Goal: Check status: Check status

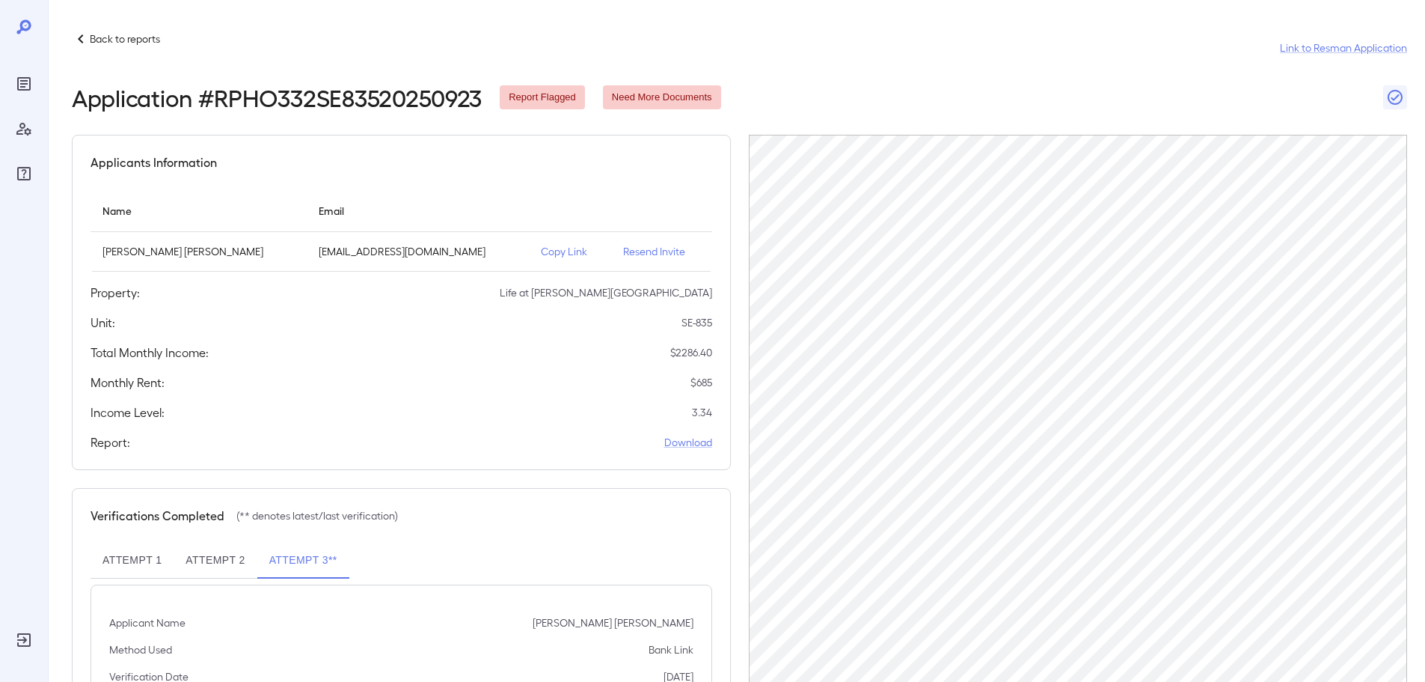
click at [101, 44] on p "Back to reports" at bounding box center [125, 38] width 70 height 15
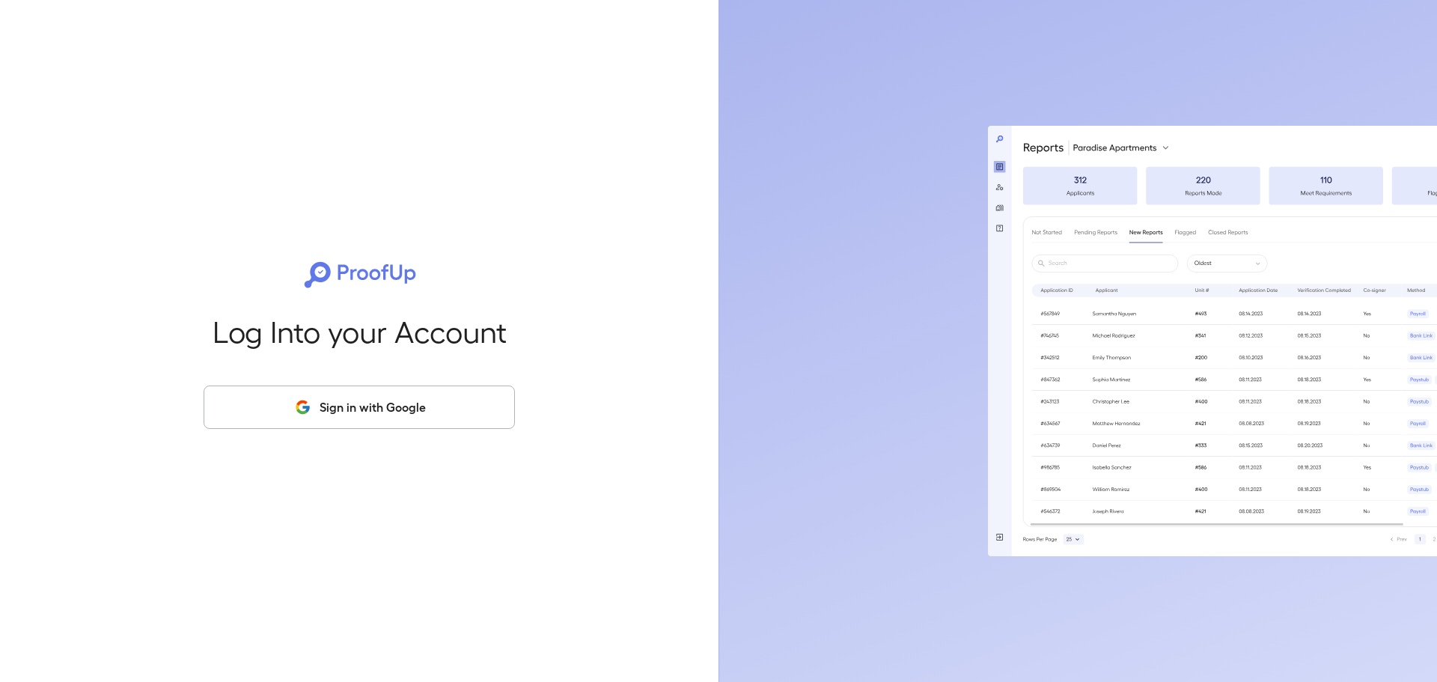
click at [273, 390] on button "Sign in with Google" at bounding box center [359, 406] width 311 height 43
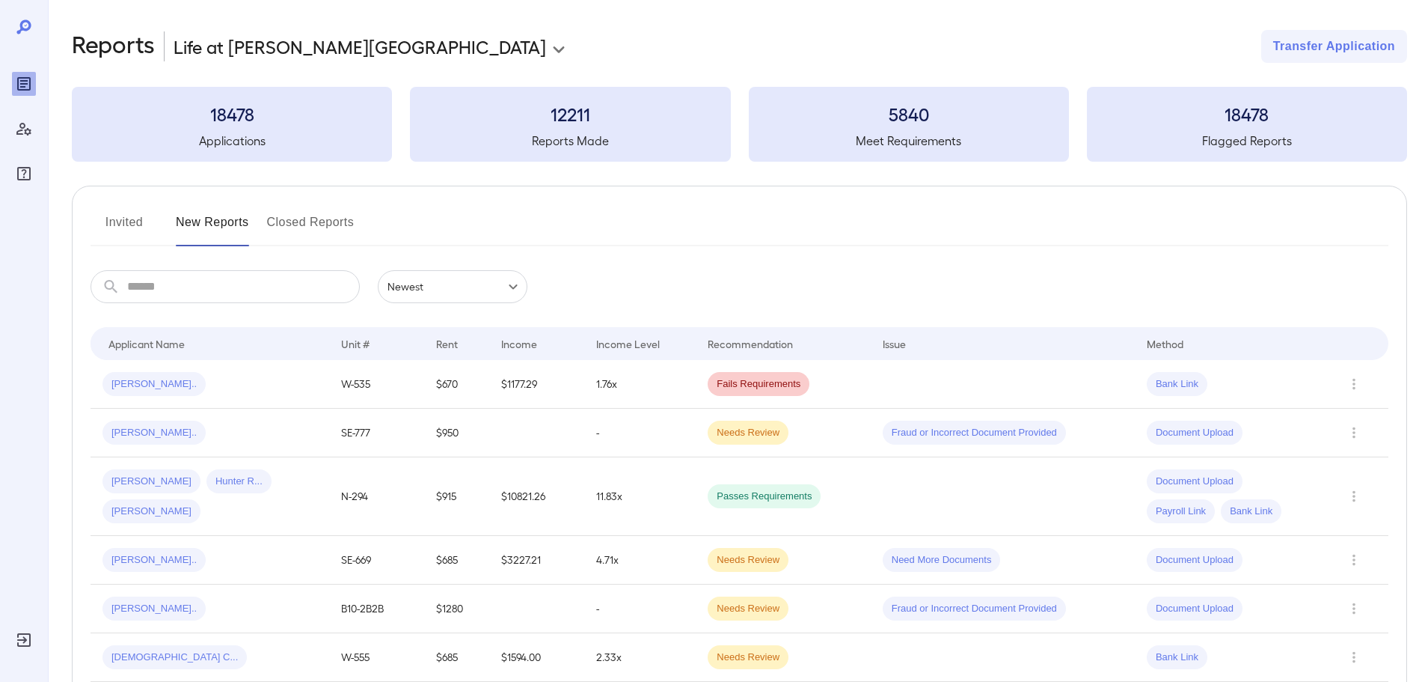
click at [183, 296] on input "text" at bounding box center [243, 286] width 233 height 33
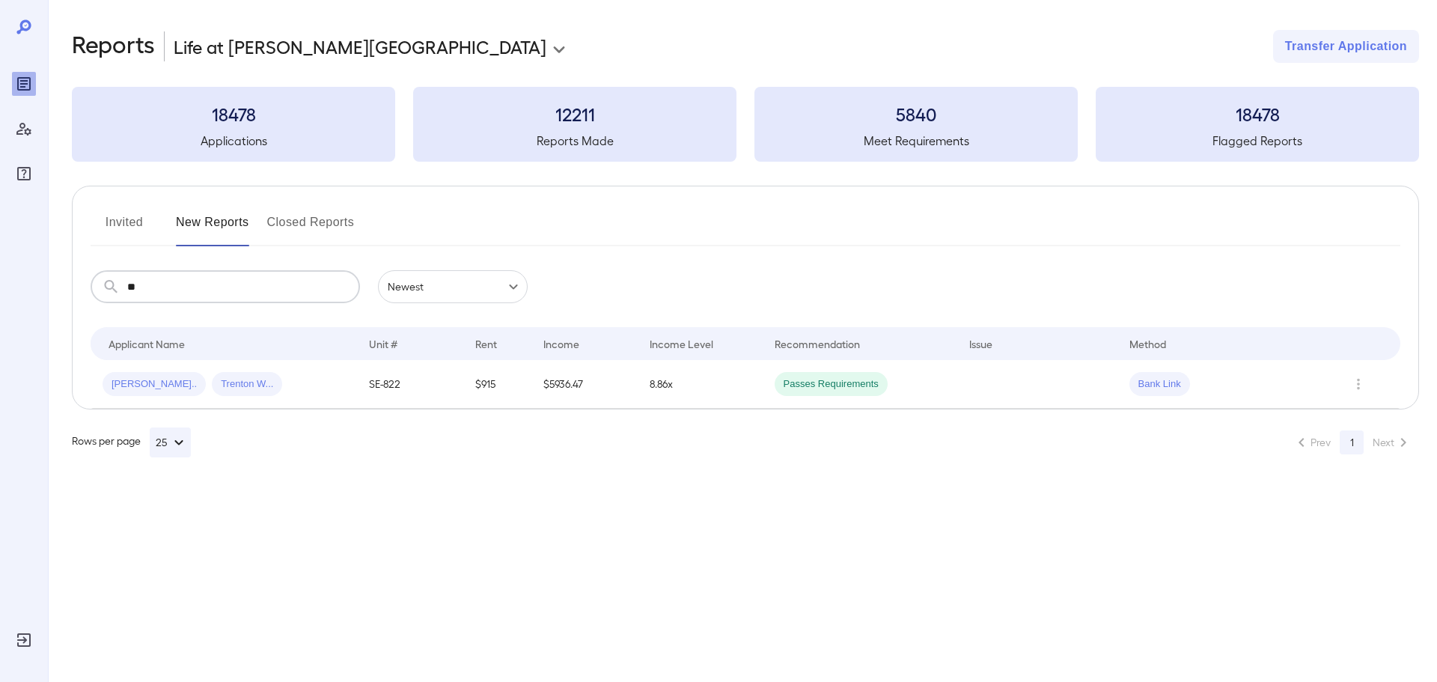
type input "*"
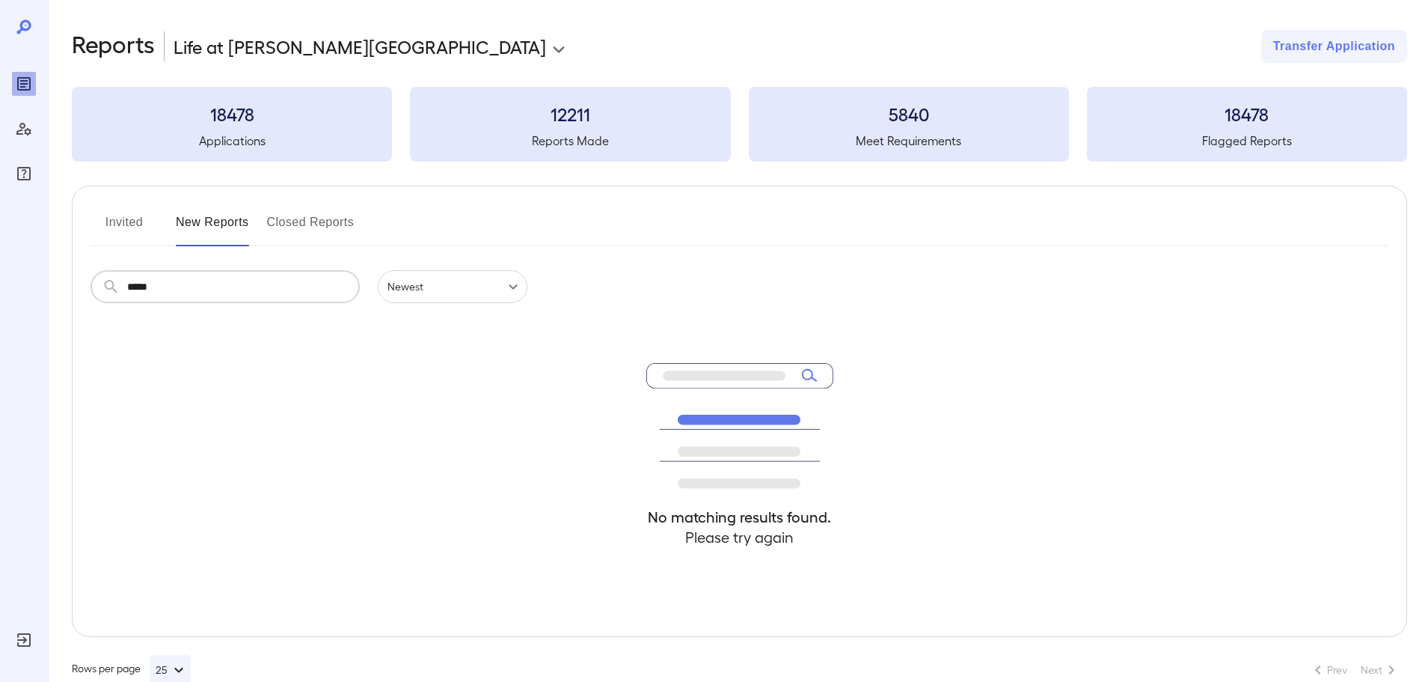
type input "*****"
click at [107, 217] on button "Invited" at bounding box center [124, 228] width 67 height 36
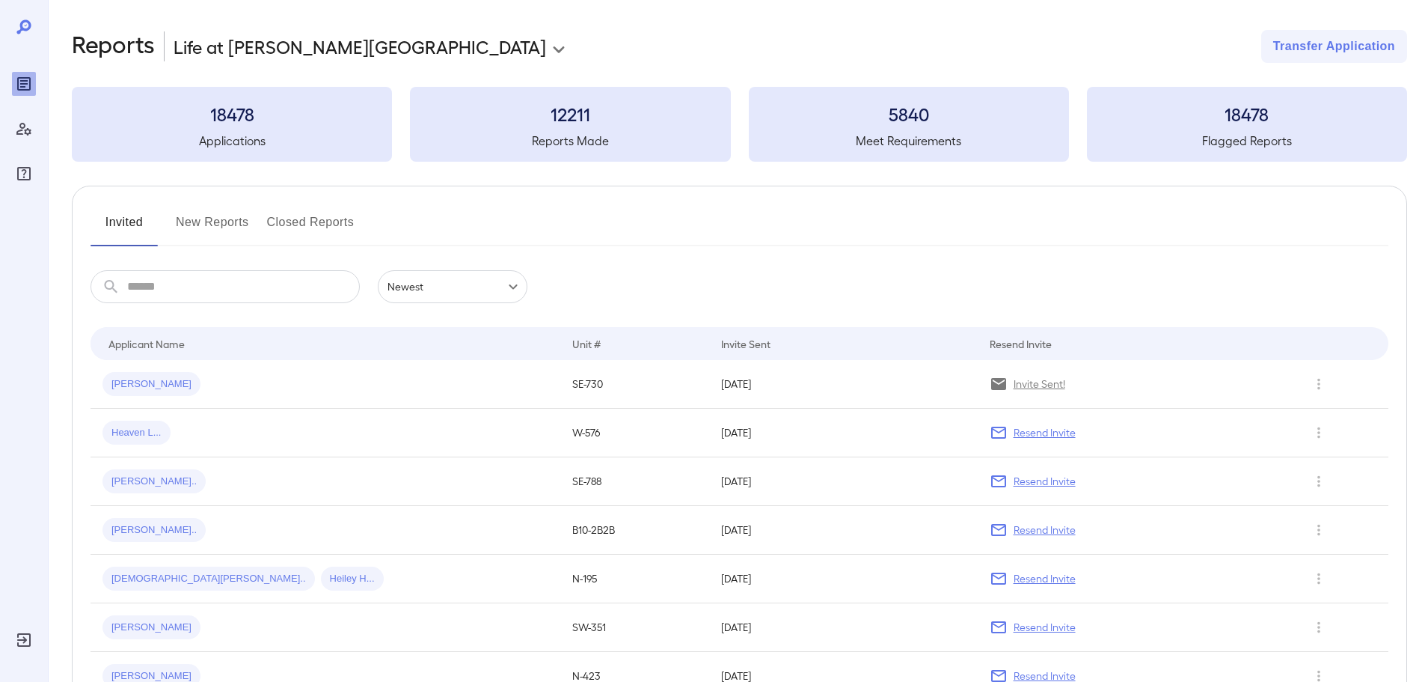
click at [158, 284] on input "text" at bounding box center [243, 286] width 233 height 33
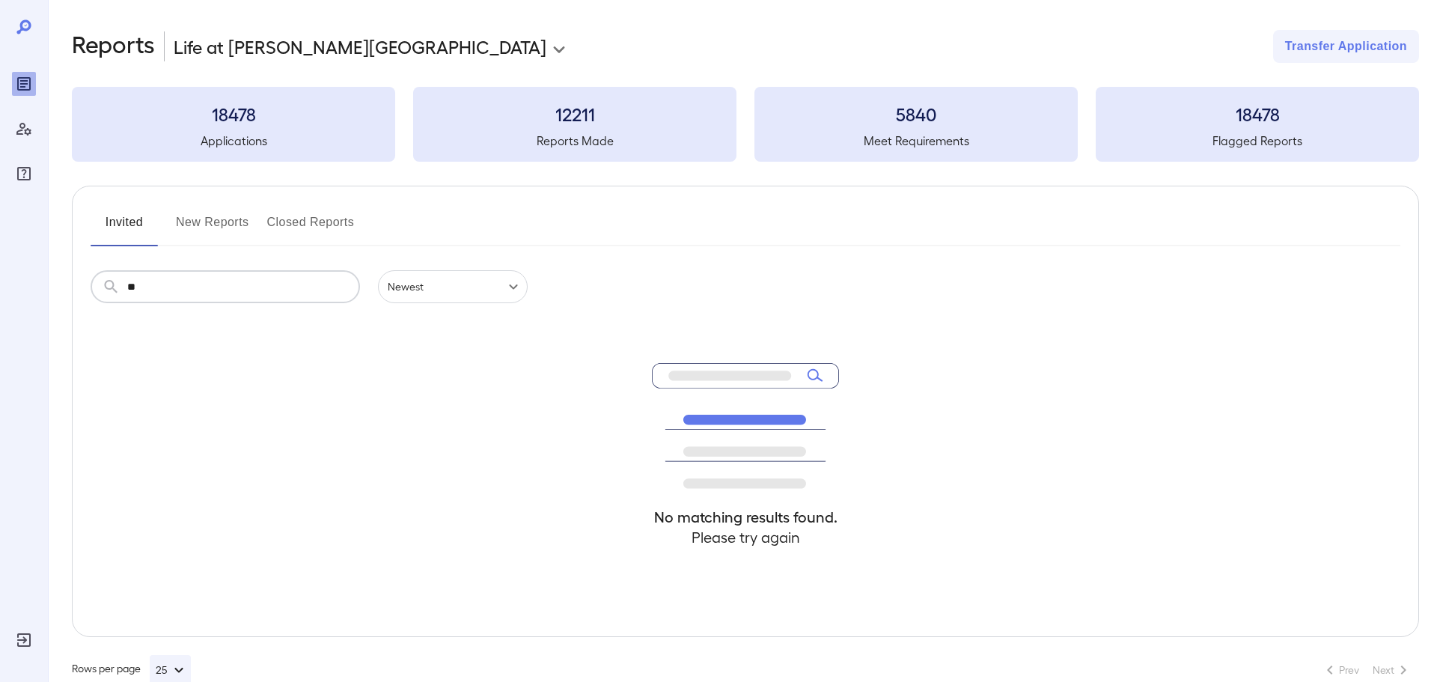
type input "*"
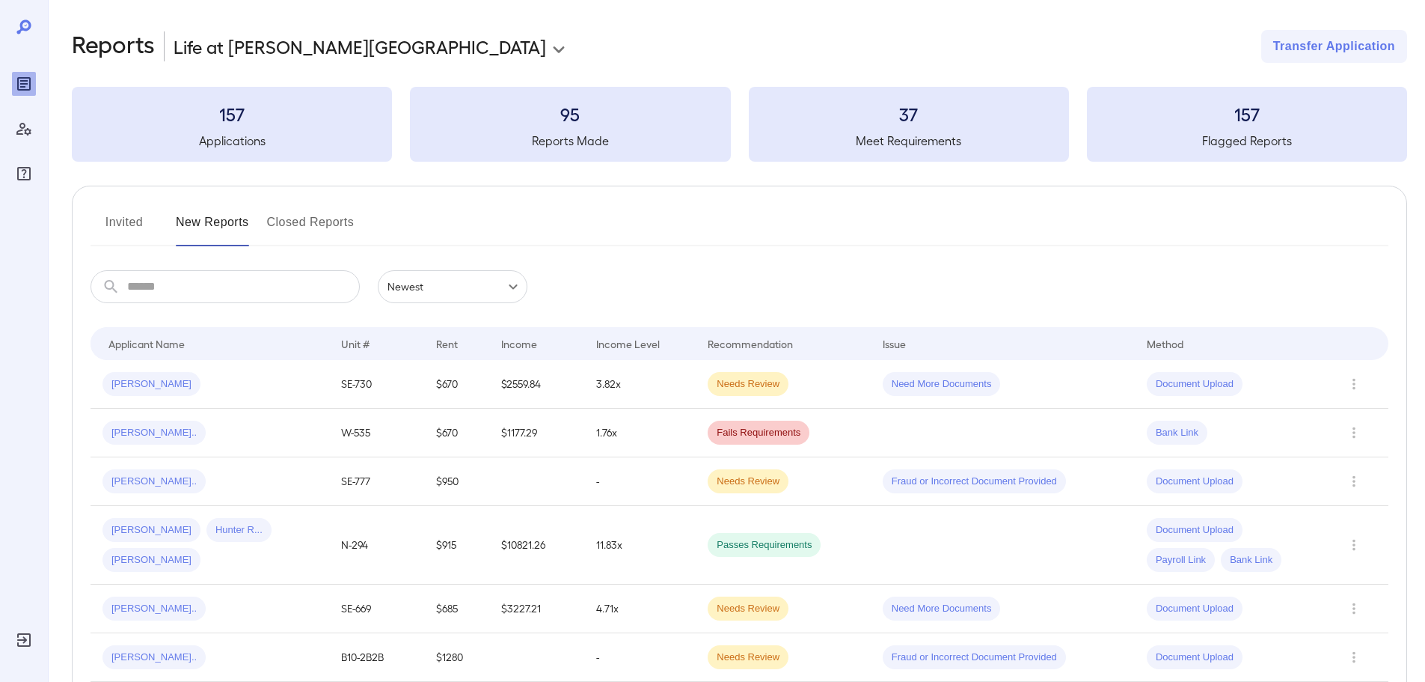
click at [149, 219] on button "Invited" at bounding box center [124, 228] width 67 height 36
